Goal: Check status: Check status

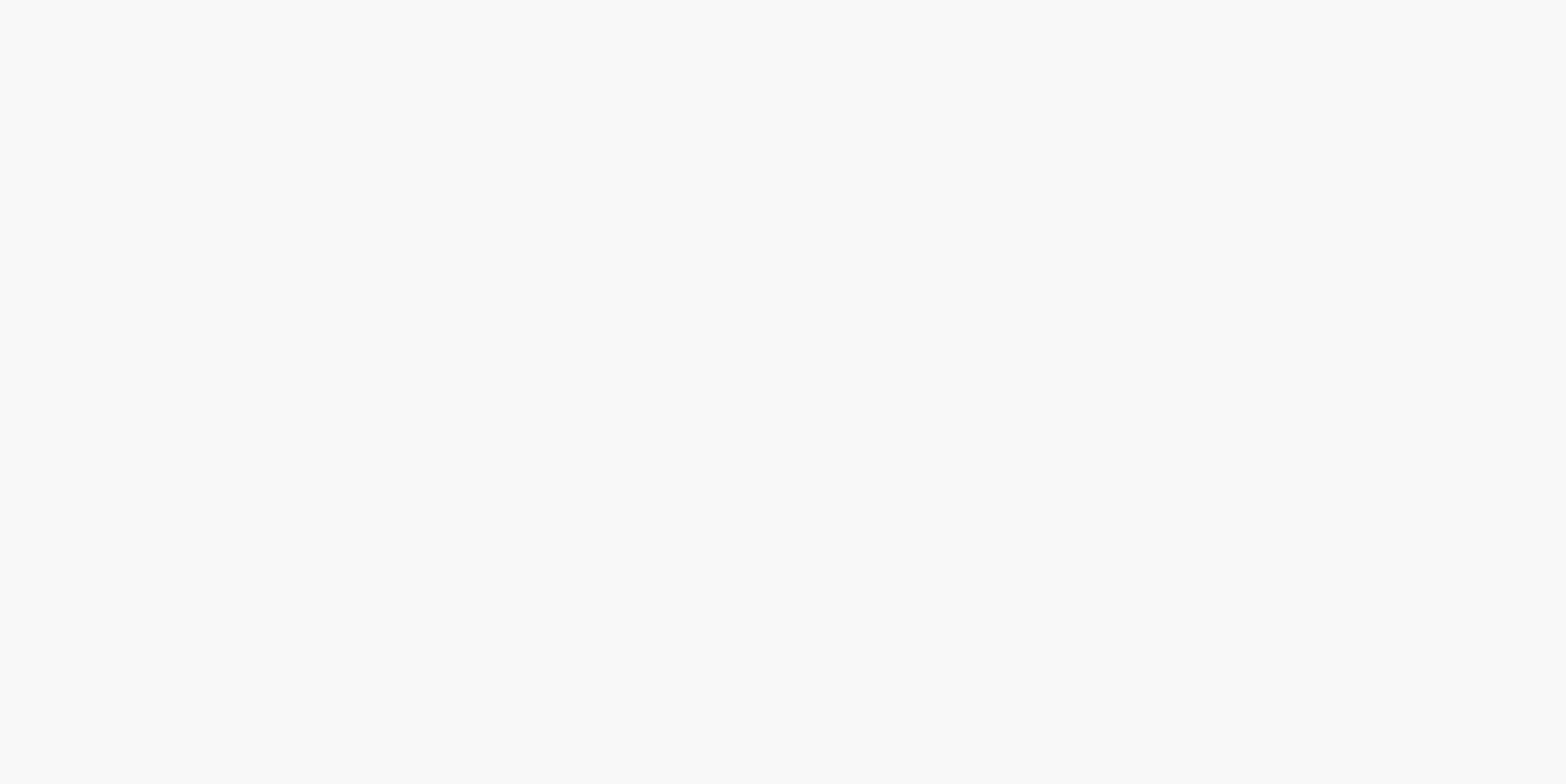
click at [1392, 52] on body at bounding box center [783, 392] width 1566 height 784
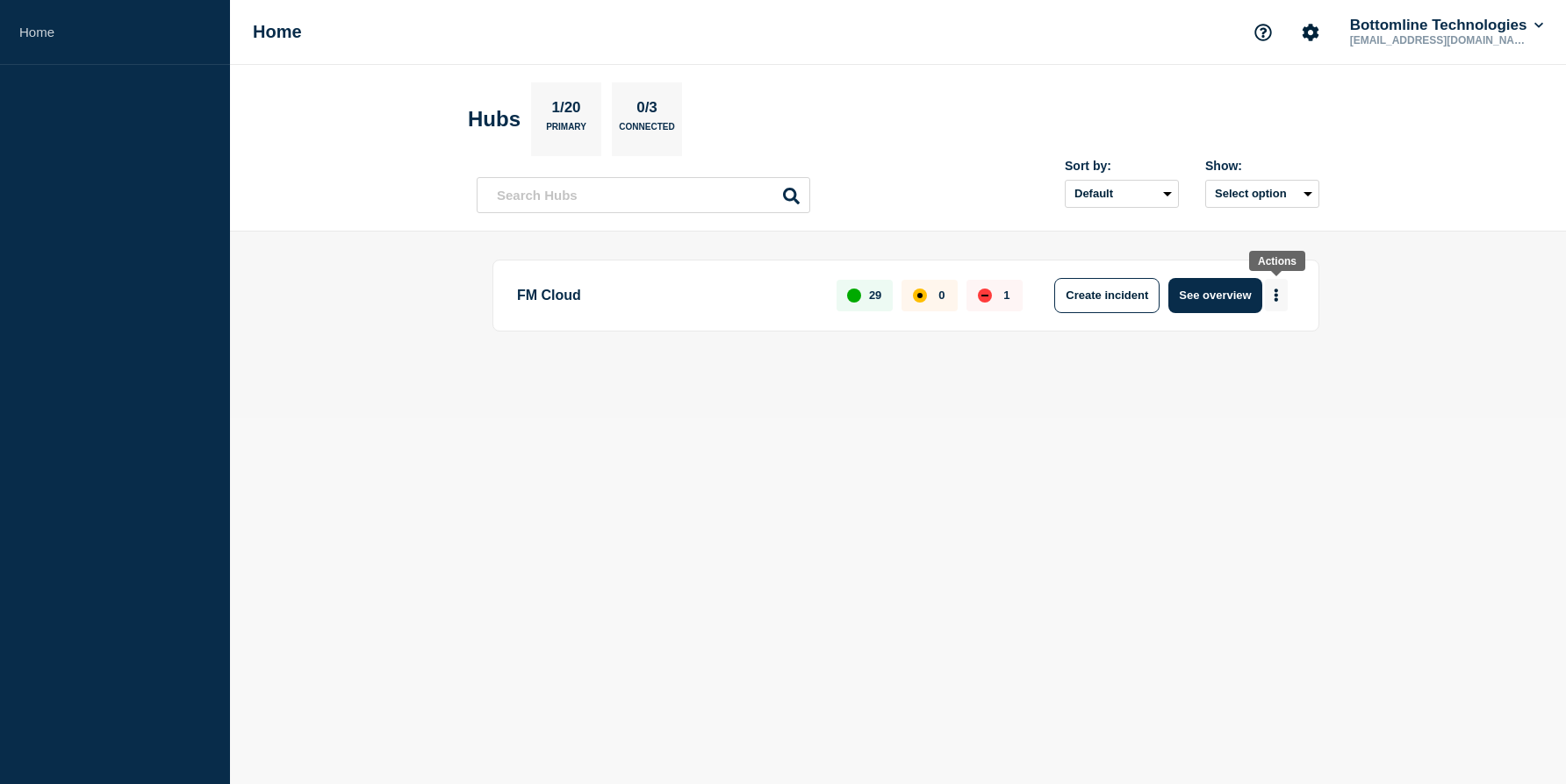
click at [1279, 294] on button "More actions" at bounding box center [1276, 294] width 23 height 32
